Goal: Information Seeking & Learning: Learn about a topic

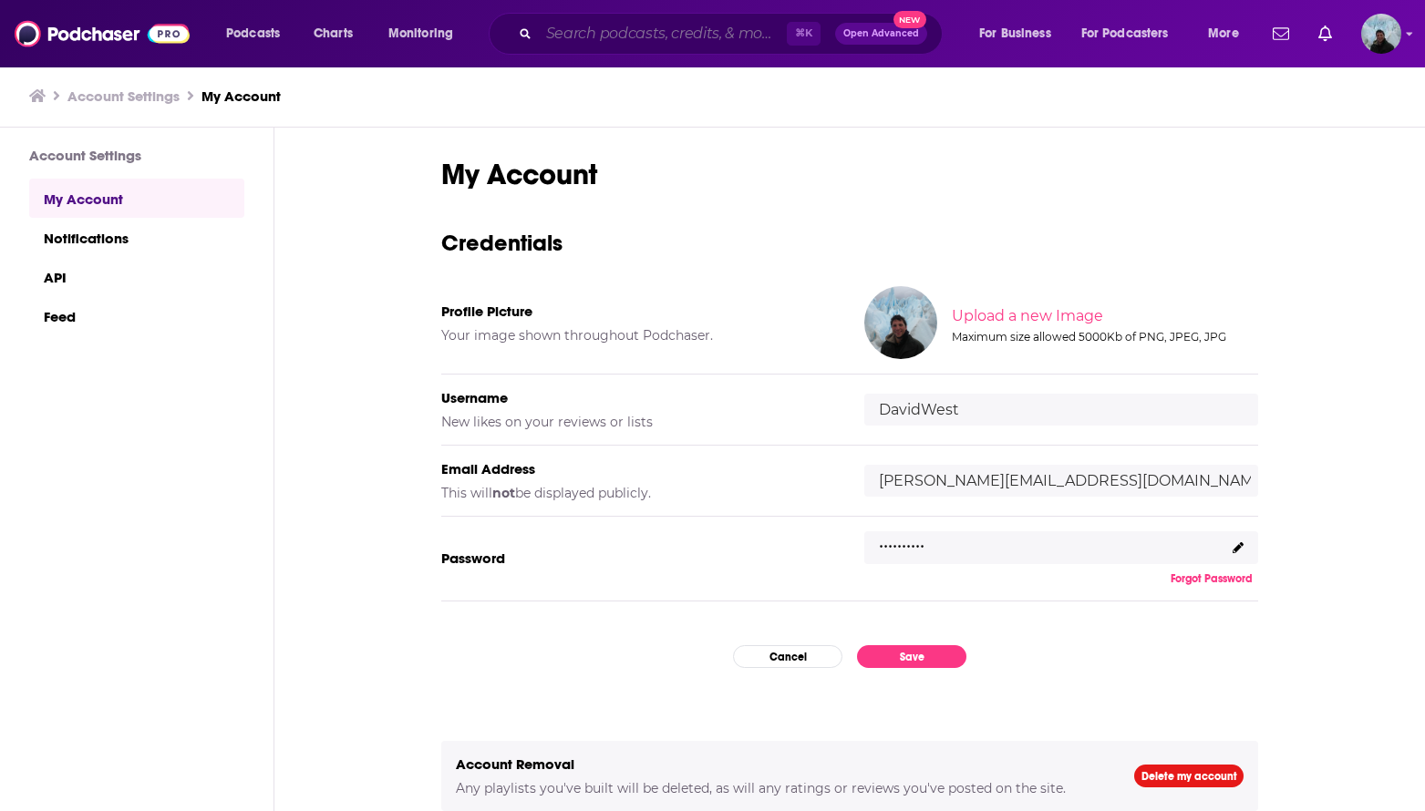
click at [597, 25] on input "Search podcasts, credits, & more..." at bounding box center [663, 33] width 248 height 29
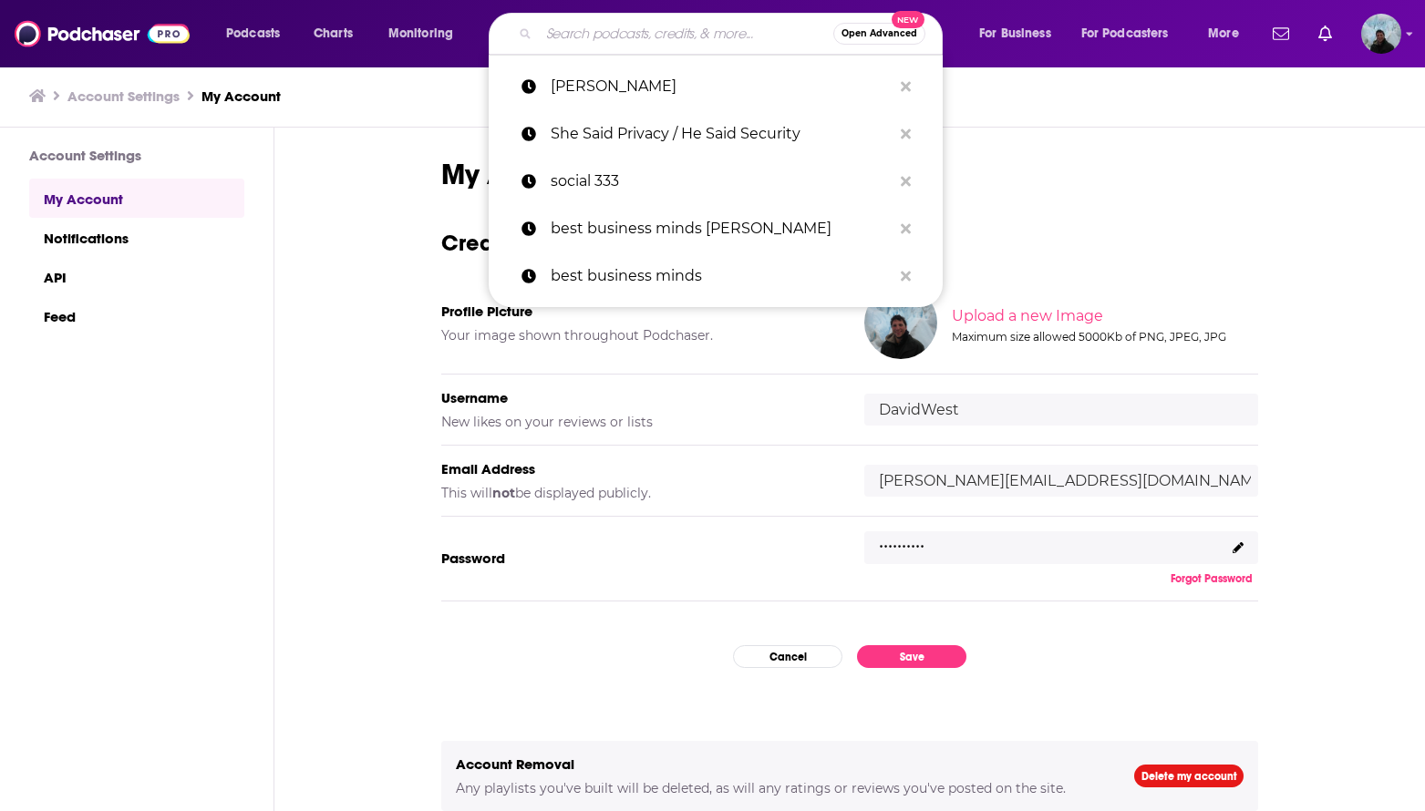
paste input "She Said Privacy/He Said Security"
type input "She Said Privacy/He Said Security"
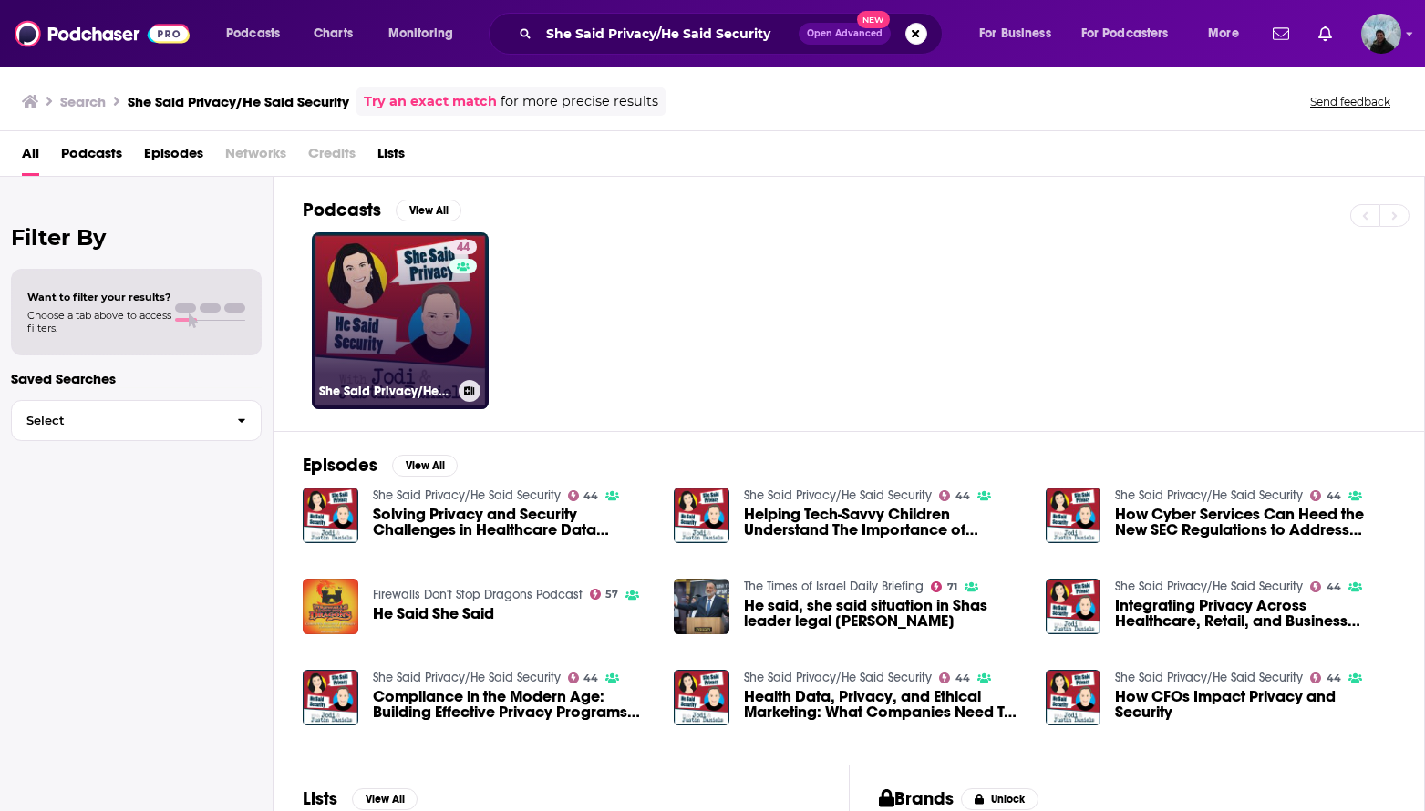
click at [381, 278] on link "44 She Said Privacy/He Said Security" at bounding box center [400, 320] width 177 height 177
